Goal: Book appointment/travel/reservation

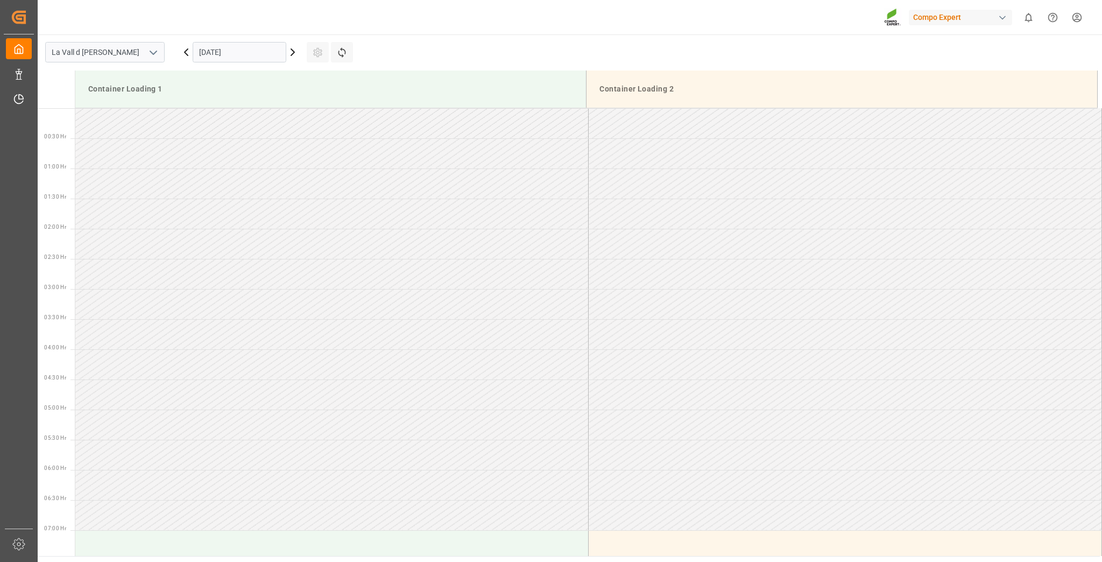
scroll to position [475, 0]
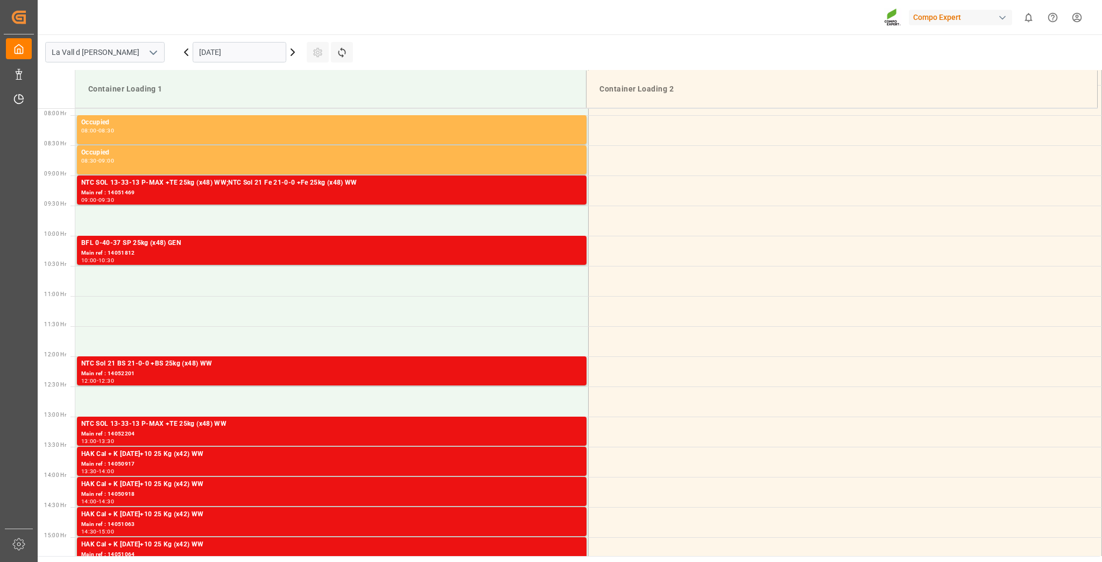
click at [204, 55] on input "[DATE]" at bounding box center [240, 52] width 94 height 20
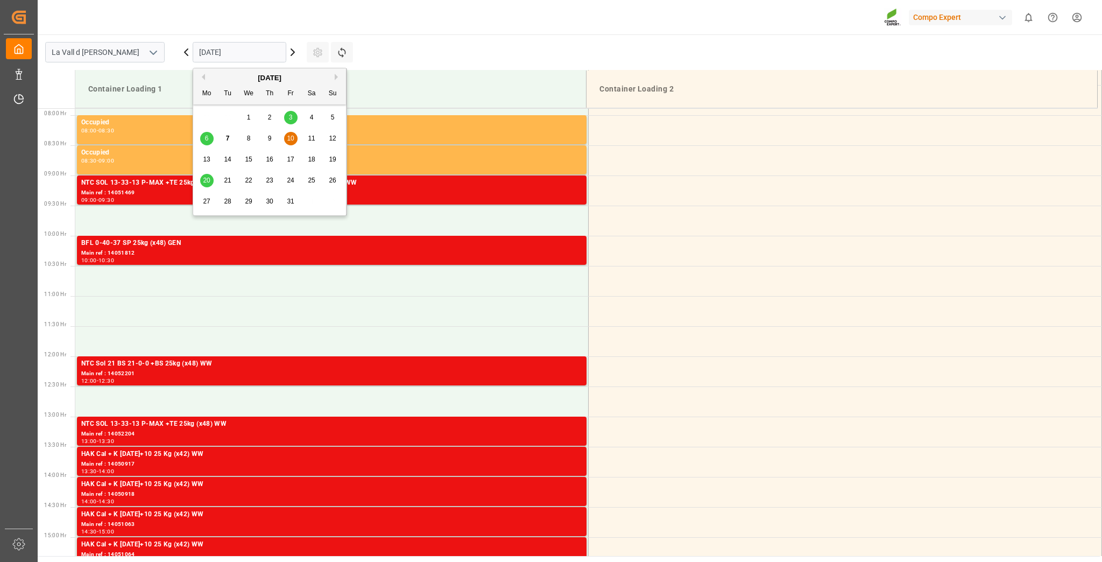
click at [293, 161] on span "17" at bounding box center [290, 159] width 7 height 8
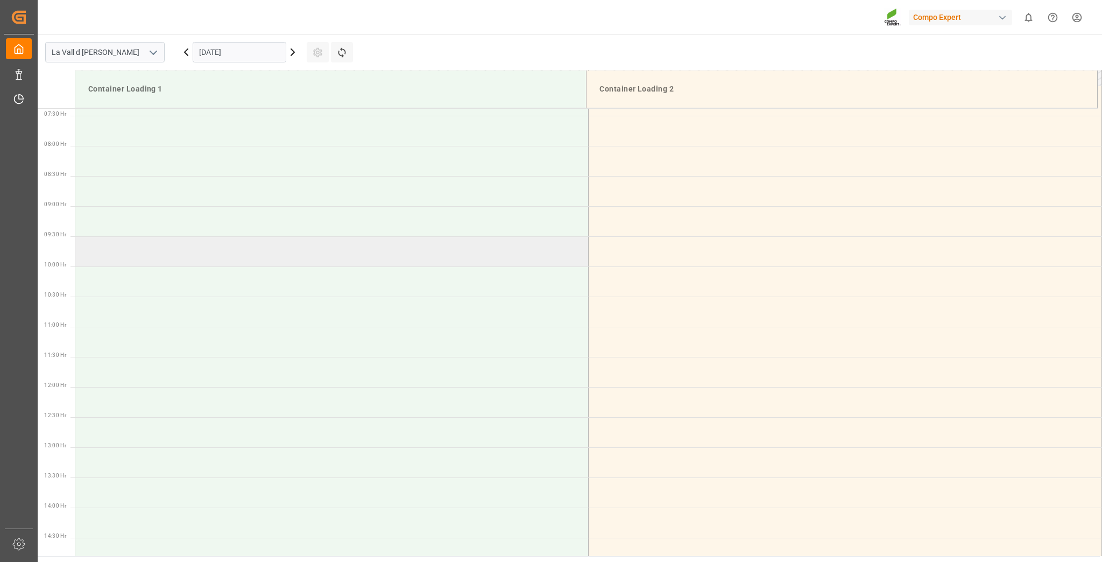
scroll to position [432, 0]
